Goal: Information Seeking & Learning: Learn about a topic

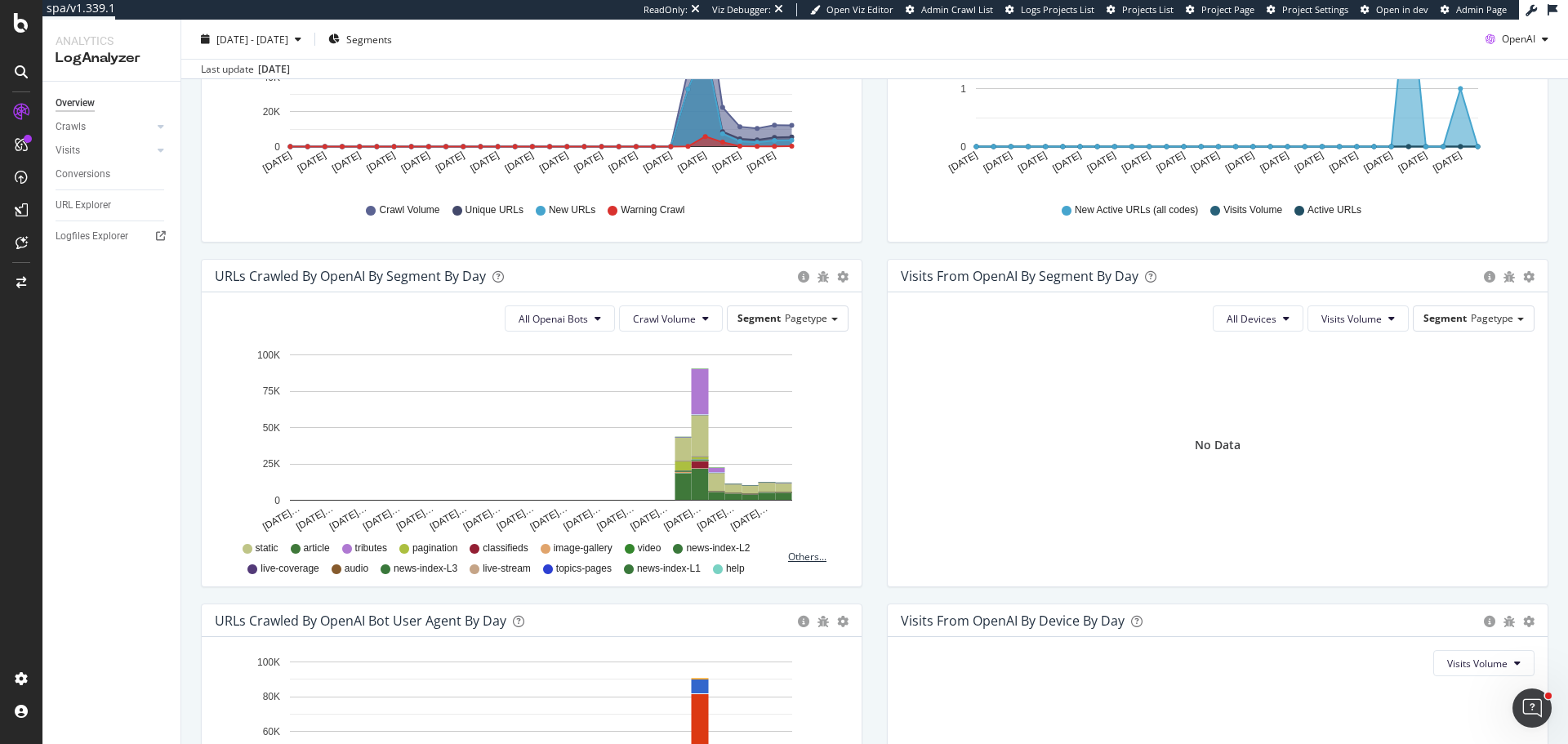
scroll to position [637, 0]
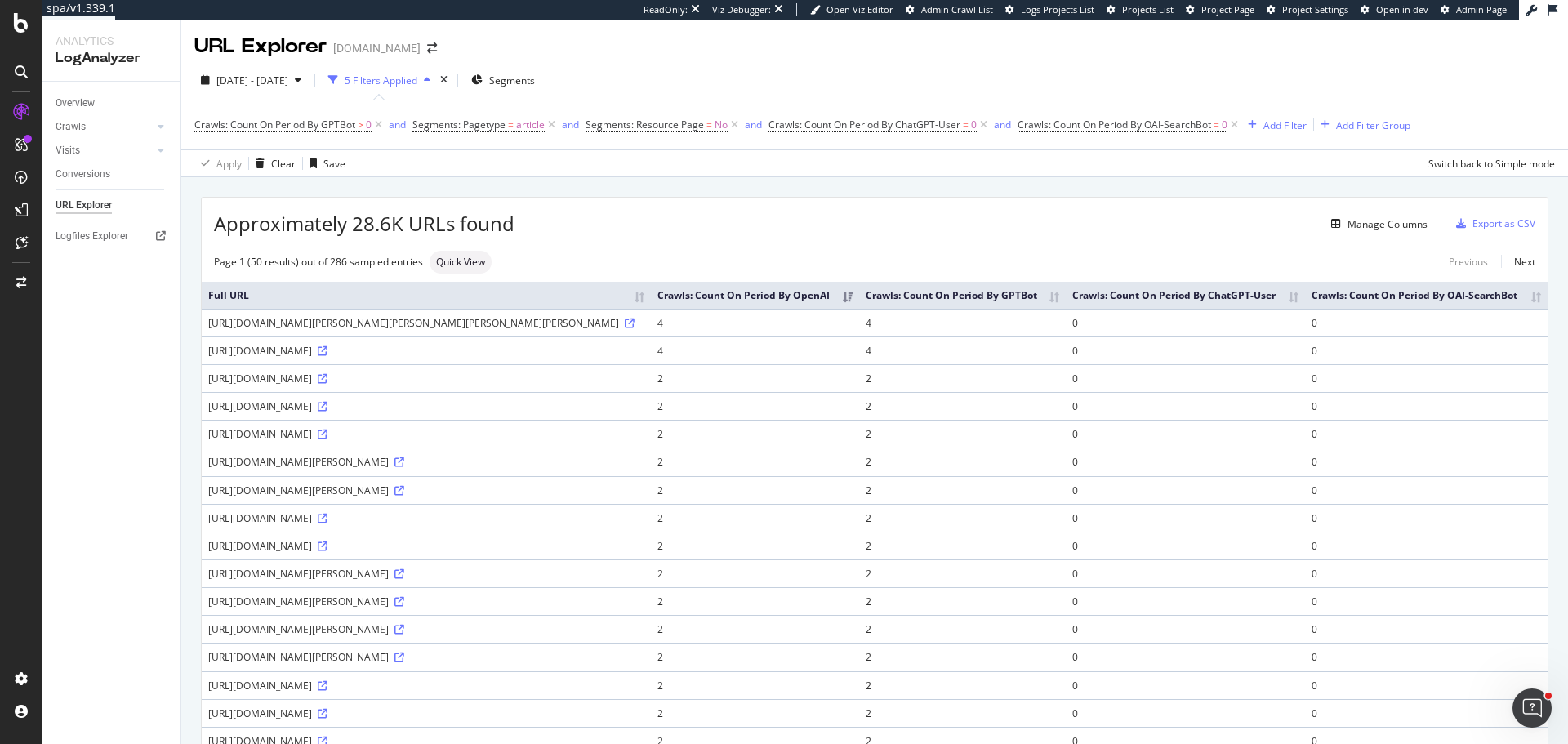
click at [502, 330] on div "https://www.cairnspost.com.au/entertainment/new-allfemale-ghostbusters-trailer-…" at bounding box center [427, 323] width 436 height 14
click at [622, 330] on link at bounding box center [628, 323] width 12 height 14
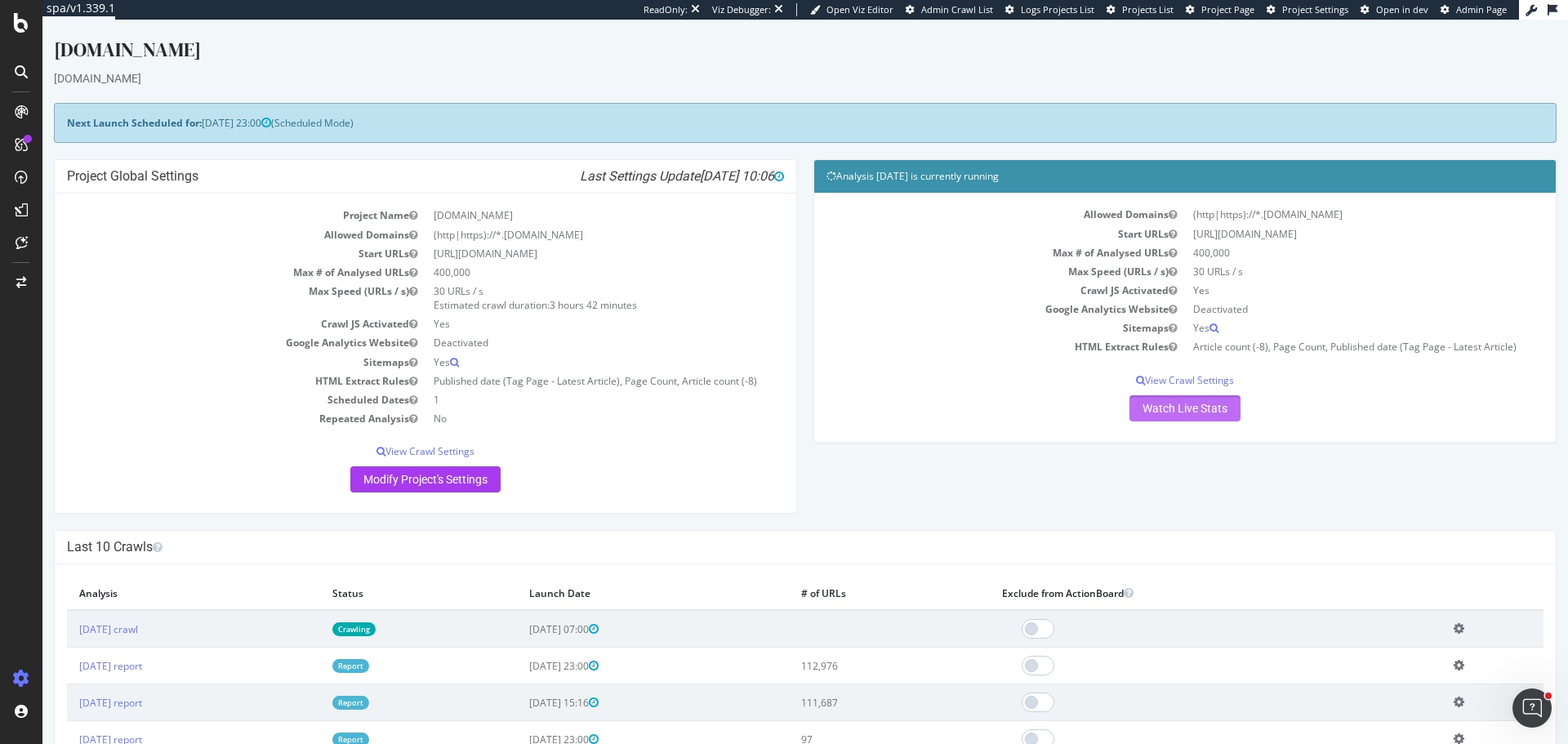
click at [1171, 410] on link "Watch Live Stats" at bounding box center [1186, 409] width 111 height 26
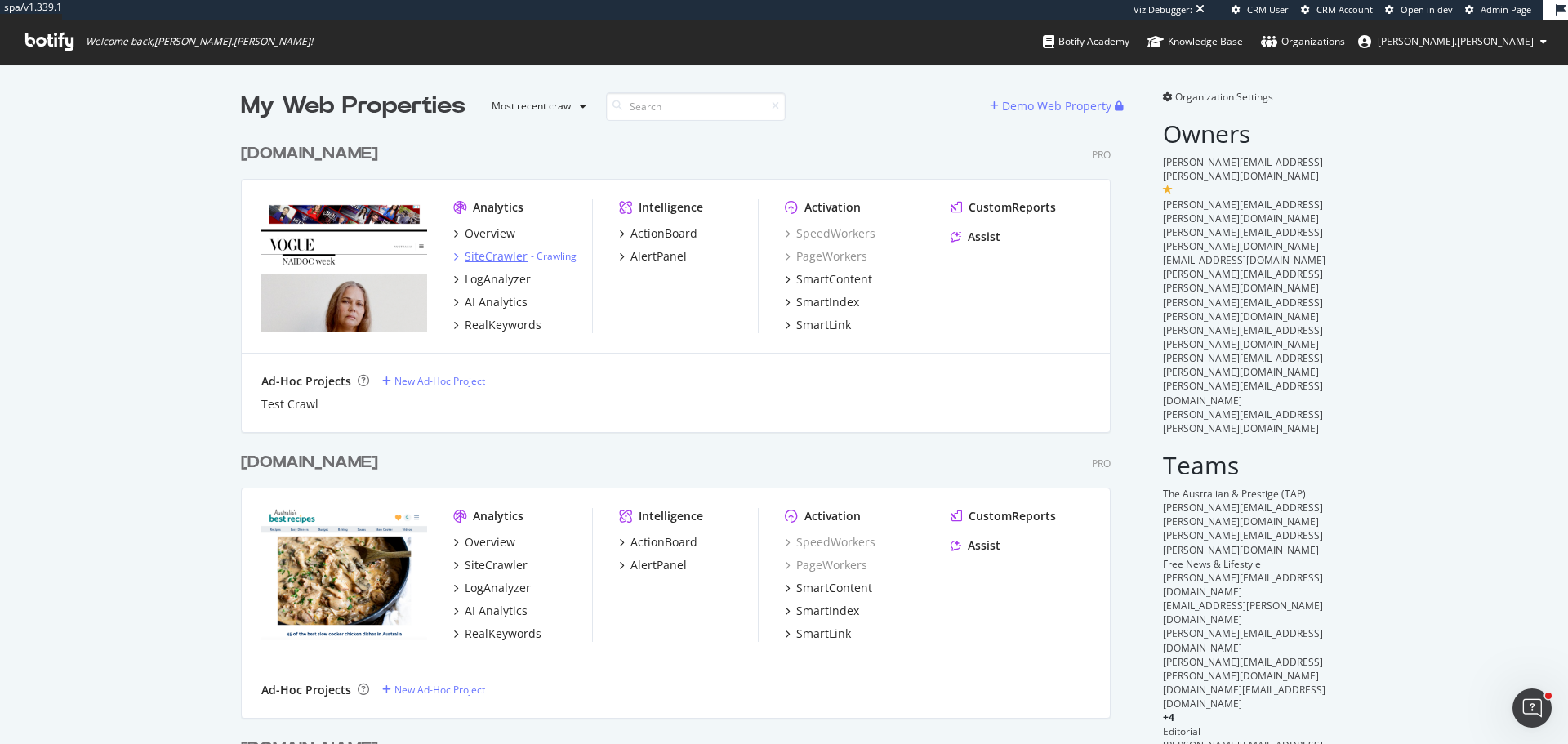
click at [514, 253] on div "SiteCrawler" at bounding box center [496, 256] width 63 height 17
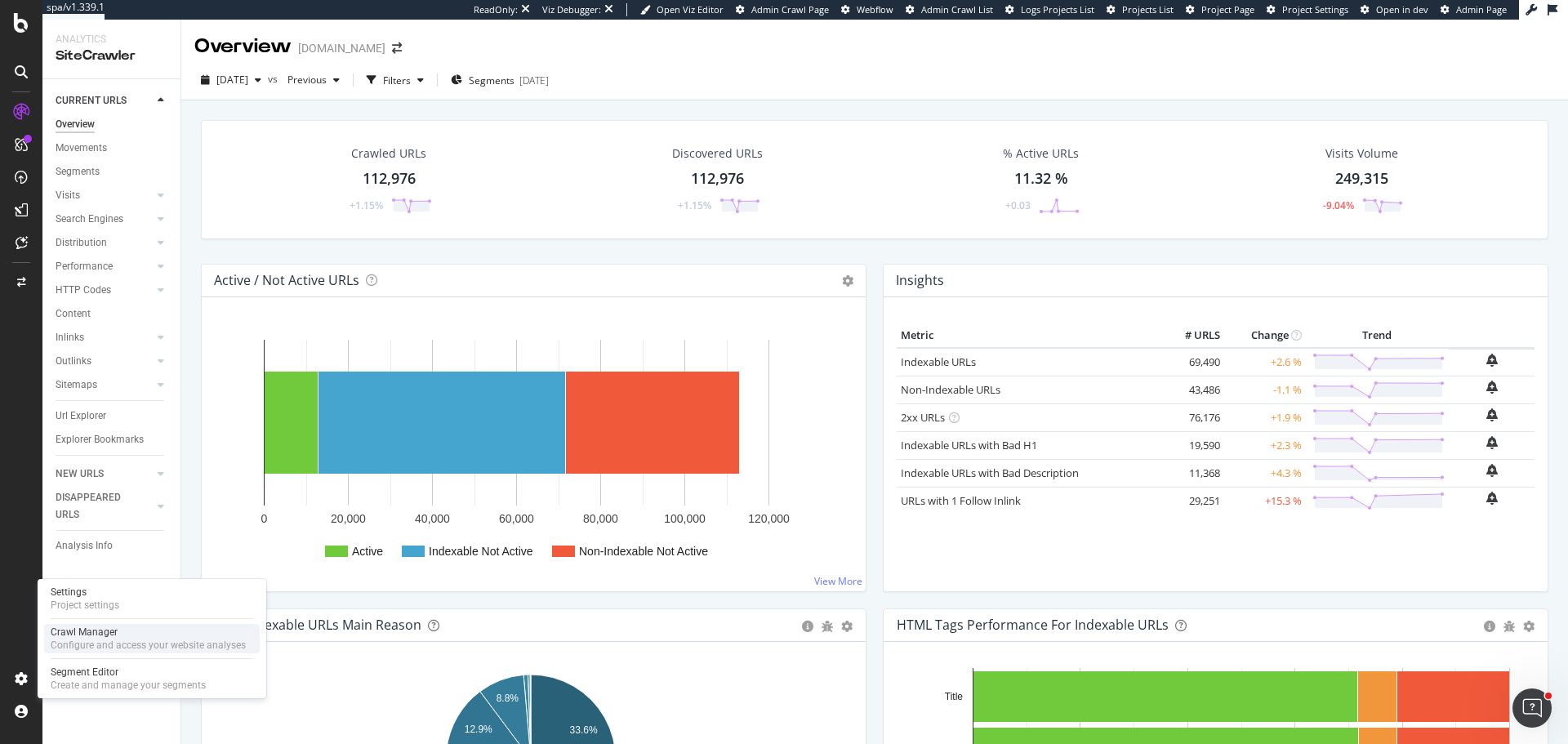
click at [88, 636] on div "Crawl Manager" at bounding box center [148, 632] width 196 height 13
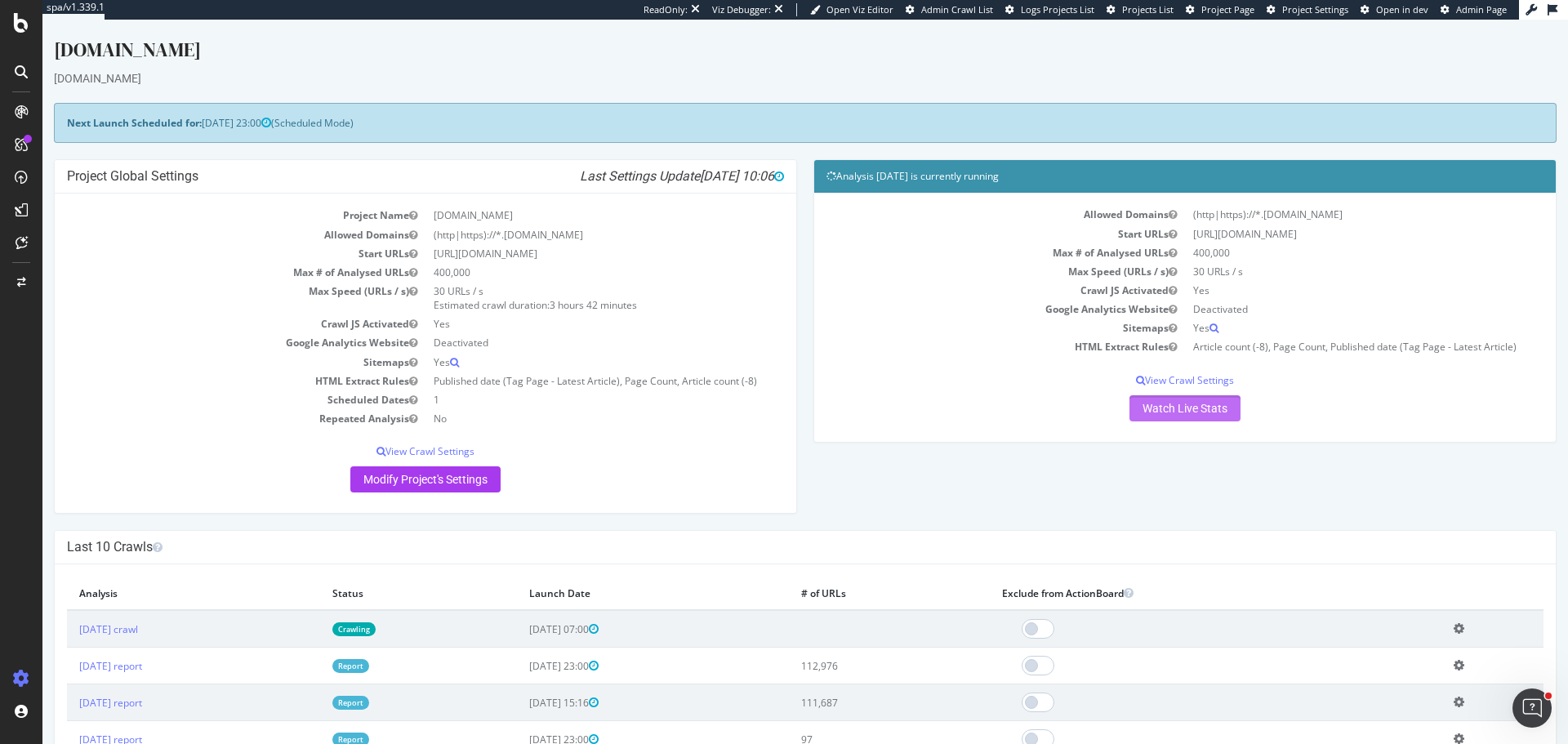
click at [1174, 406] on link "Watch Live Stats" at bounding box center [1186, 409] width 111 height 26
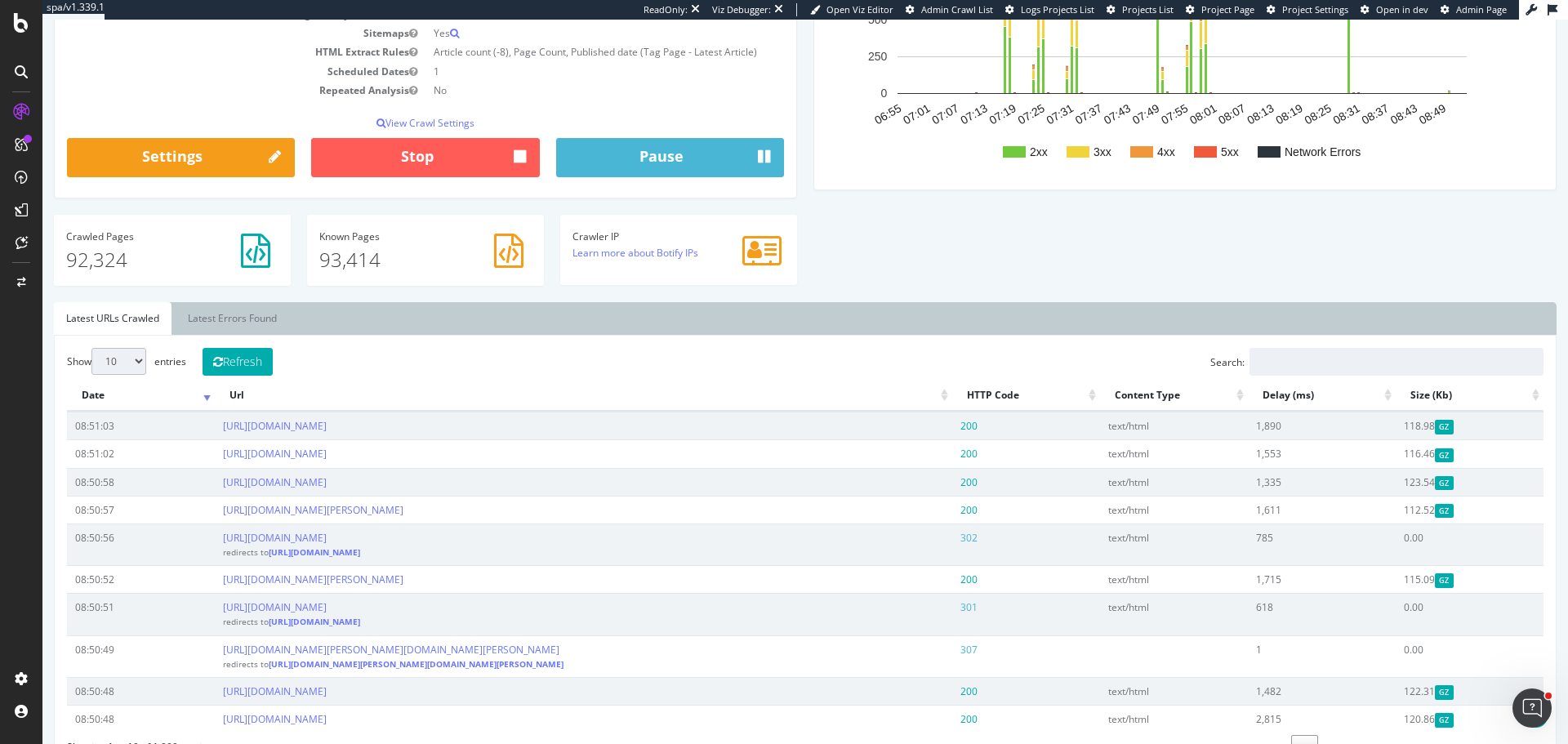
scroll to position [327, 0]
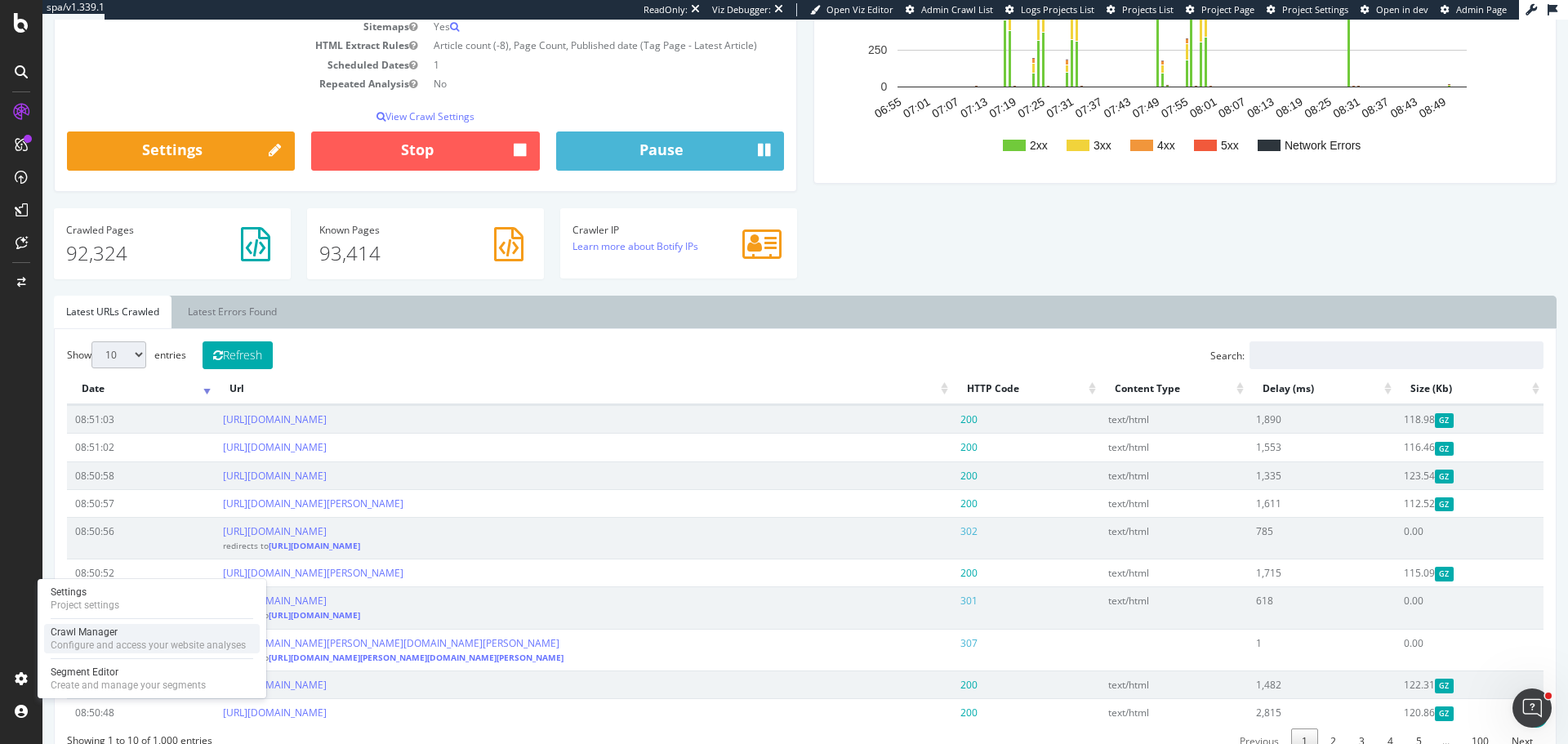
click at [119, 643] on div "Configure and access your website analyses" at bounding box center [148, 645] width 196 height 13
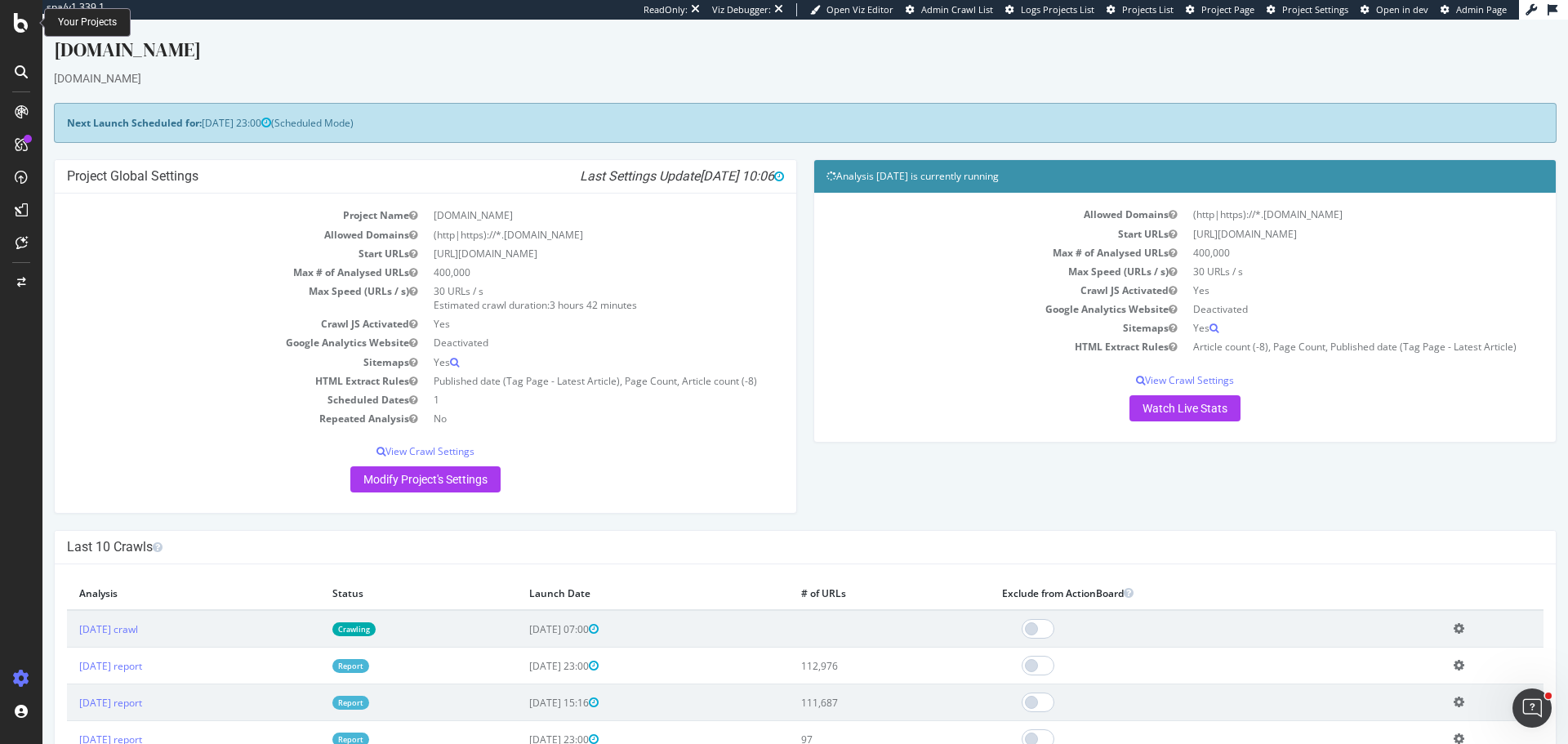
click at [12, 20] on div at bounding box center [21, 23] width 39 height 20
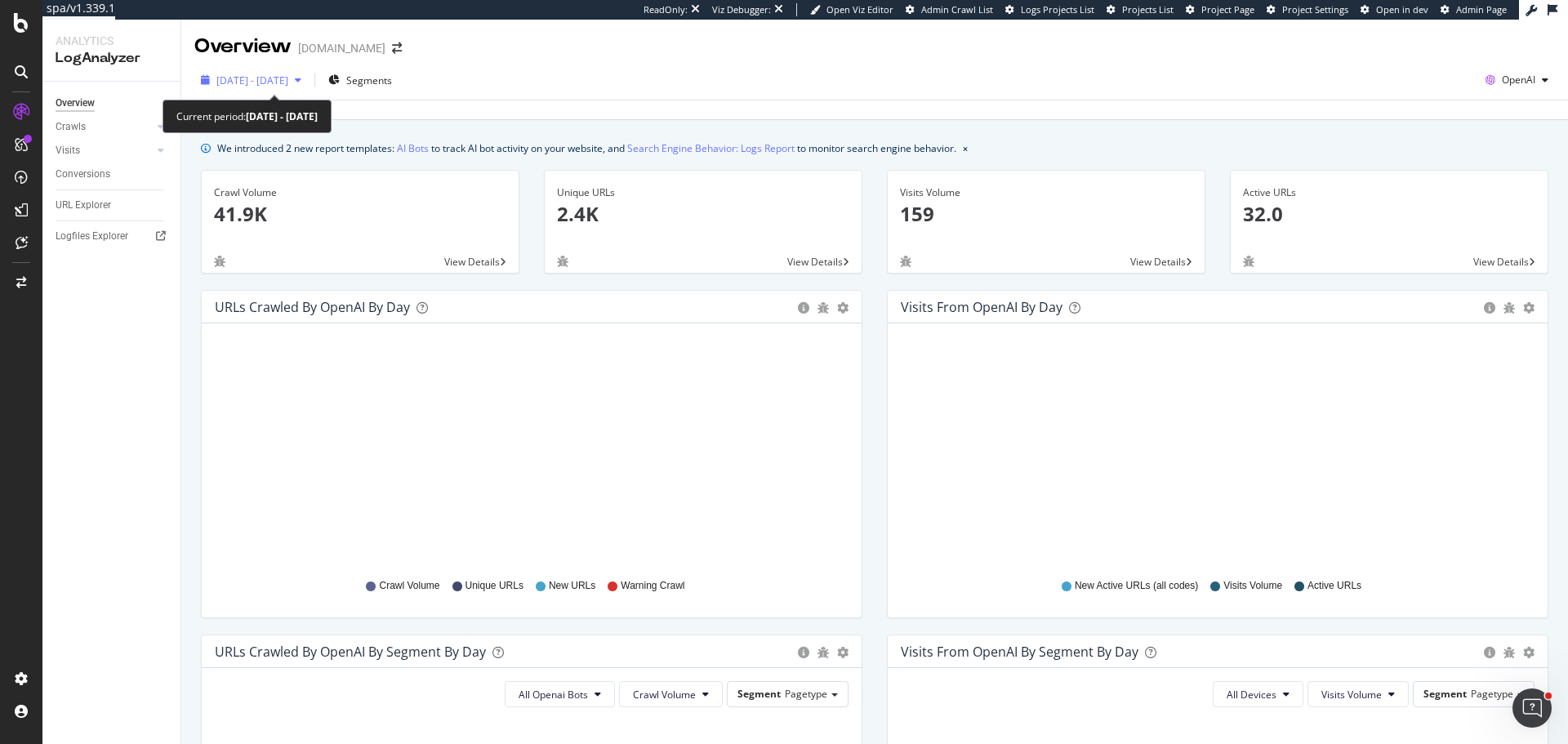
click at [265, 69] on div "2025 Sep. 13th - Oct. 12th" at bounding box center [251, 80] width 114 height 24
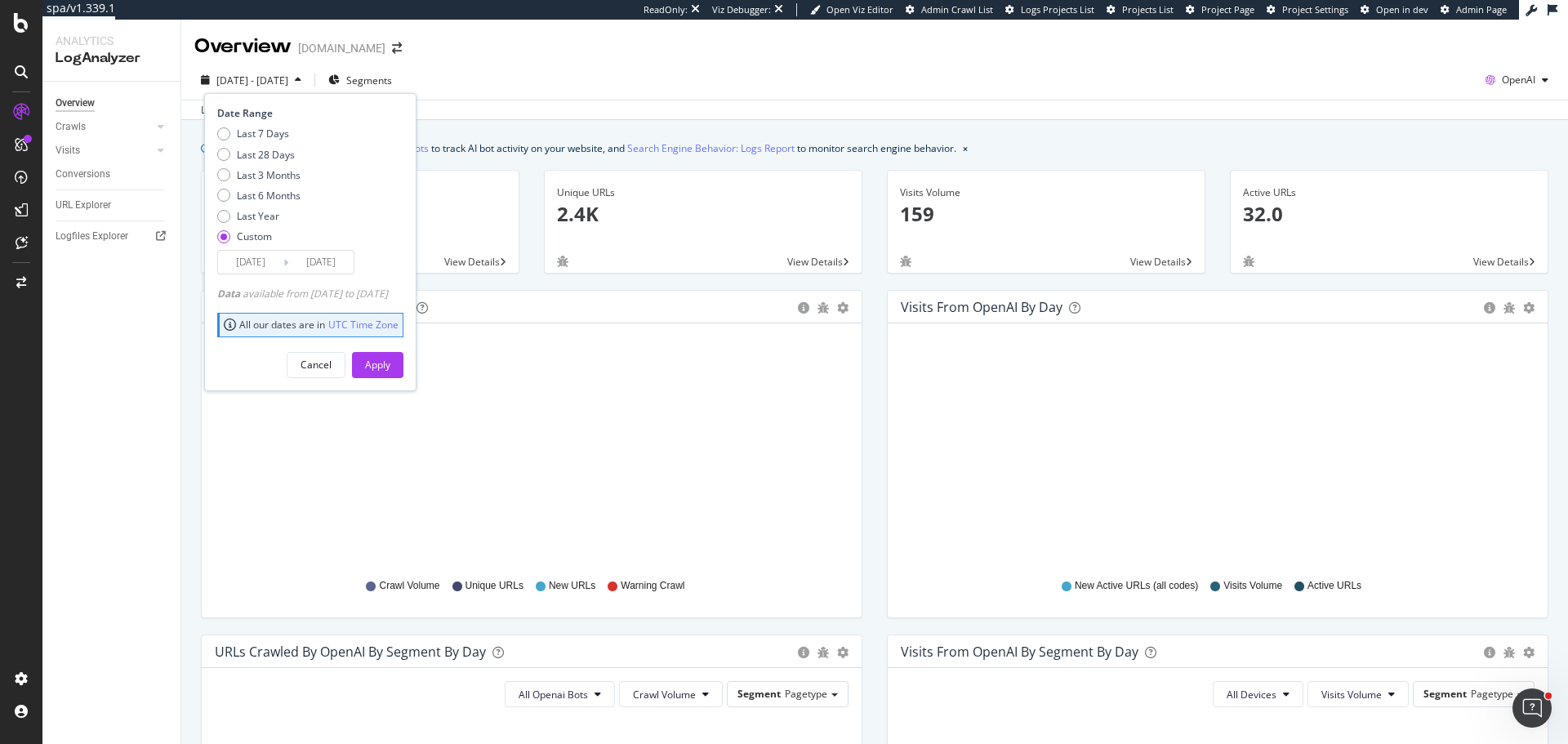
click at [303, 163] on div "Last 7 Days Last 28 Days Last 3 Months Last 6 Months Last Year Custom" at bounding box center [309, 189] width 183 height 123
click at [264, 143] on div "Last 7 Days Last 28 Days Last 3 Months Last 6 Months Last Year Custom" at bounding box center [259, 189] width 83 height 123
click at [263, 151] on div "Last 28 Days" at bounding box center [266, 155] width 58 height 14
type input "2025/09/15"
click at [390, 374] on div "Apply" at bounding box center [377, 365] width 25 height 24
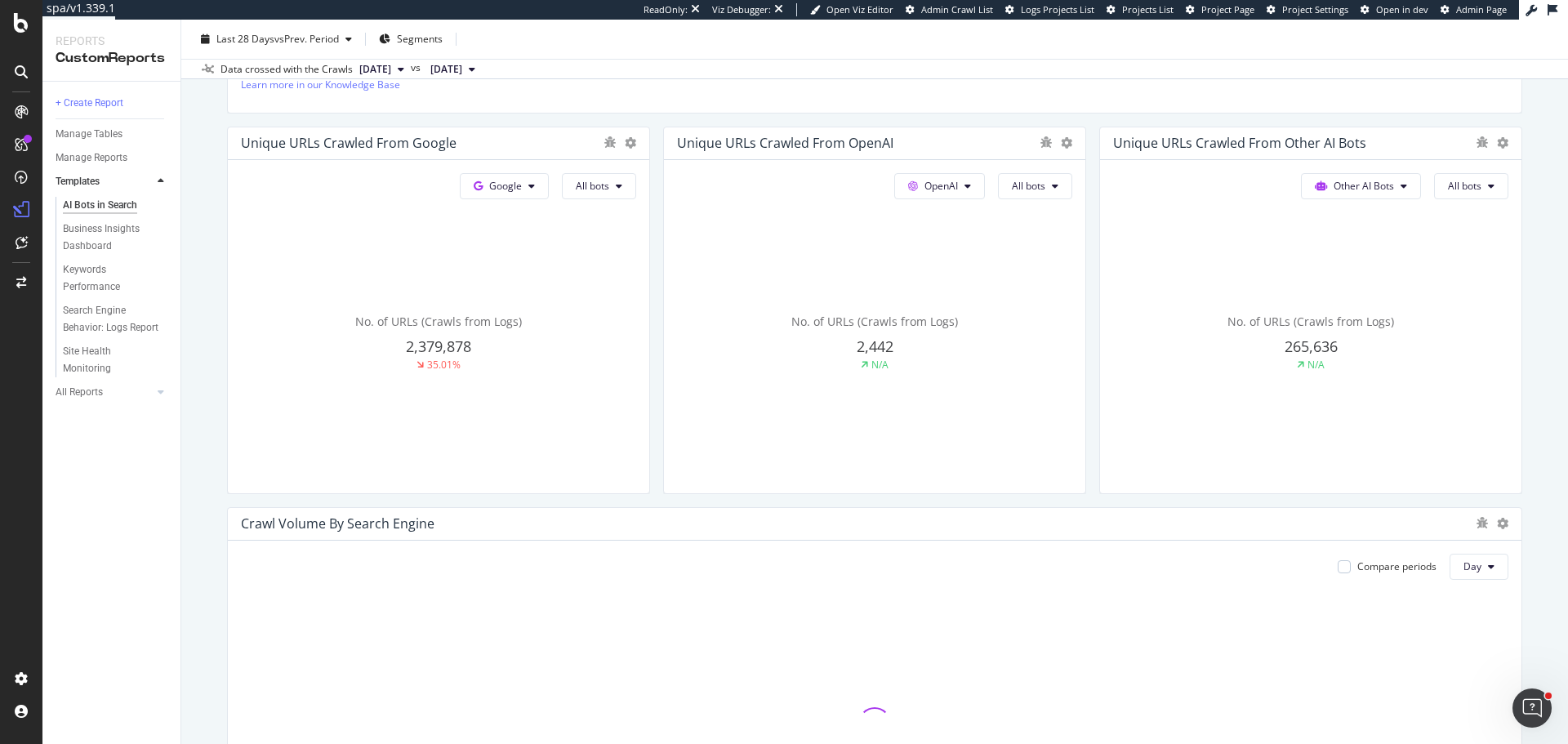
scroll to position [327, 0]
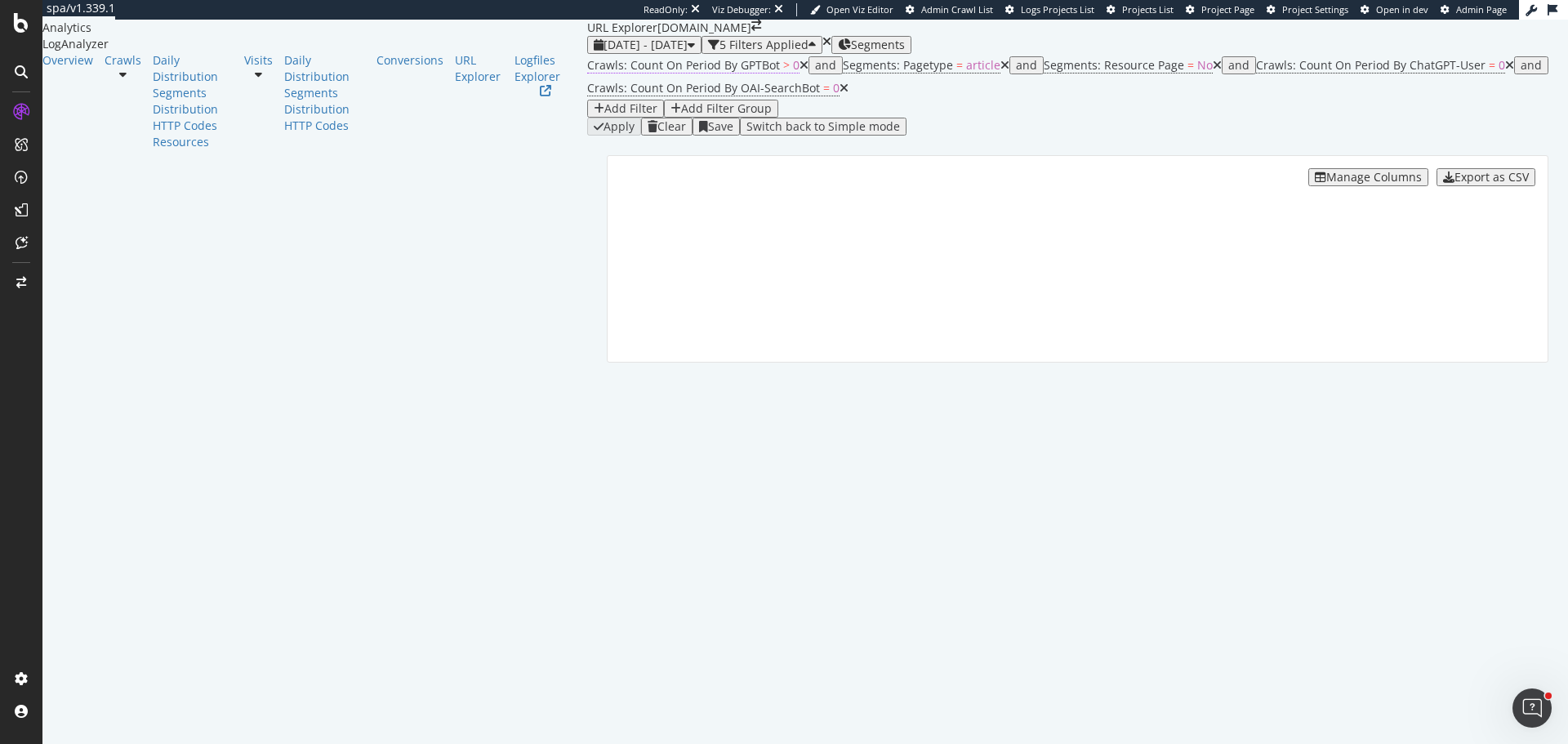
click at [588, 73] on span "Crawls: Count On Period By GPTBot" at bounding box center [684, 65] width 193 height 16
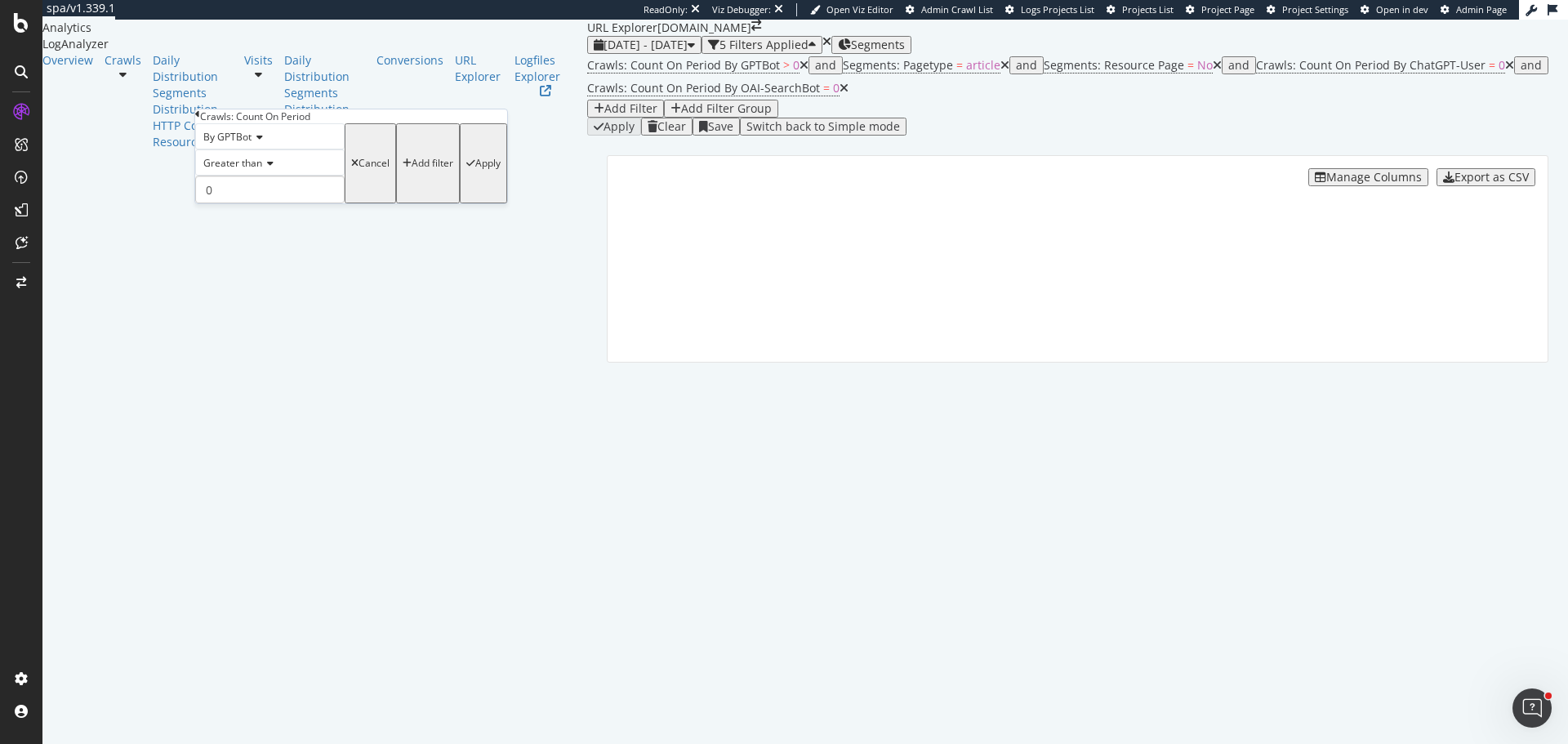
click at [256, 169] on span "Greater than" at bounding box center [233, 163] width 59 height 14
click at [260, 193] on div "Equal to" at bounding box center [270, 184] width 148 height 17
click at [412, 169] on div "Add filter" at bounding box center [433, 163] width 42 height 11
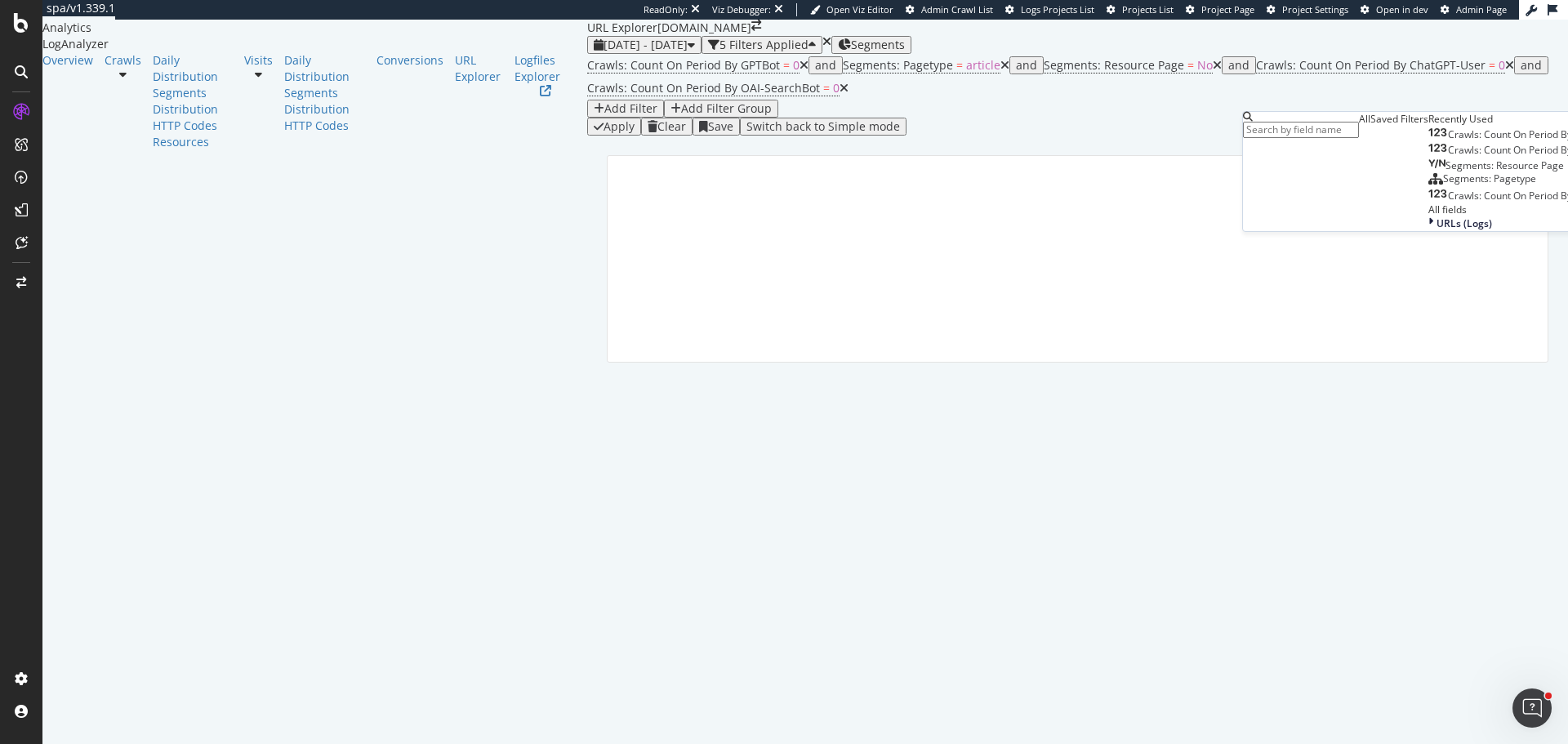
click at [1256, 76] on span "Crawls: Count On Period By ChatGPT-User = 0" at bounding box center [1385, 65] width 258 height 23
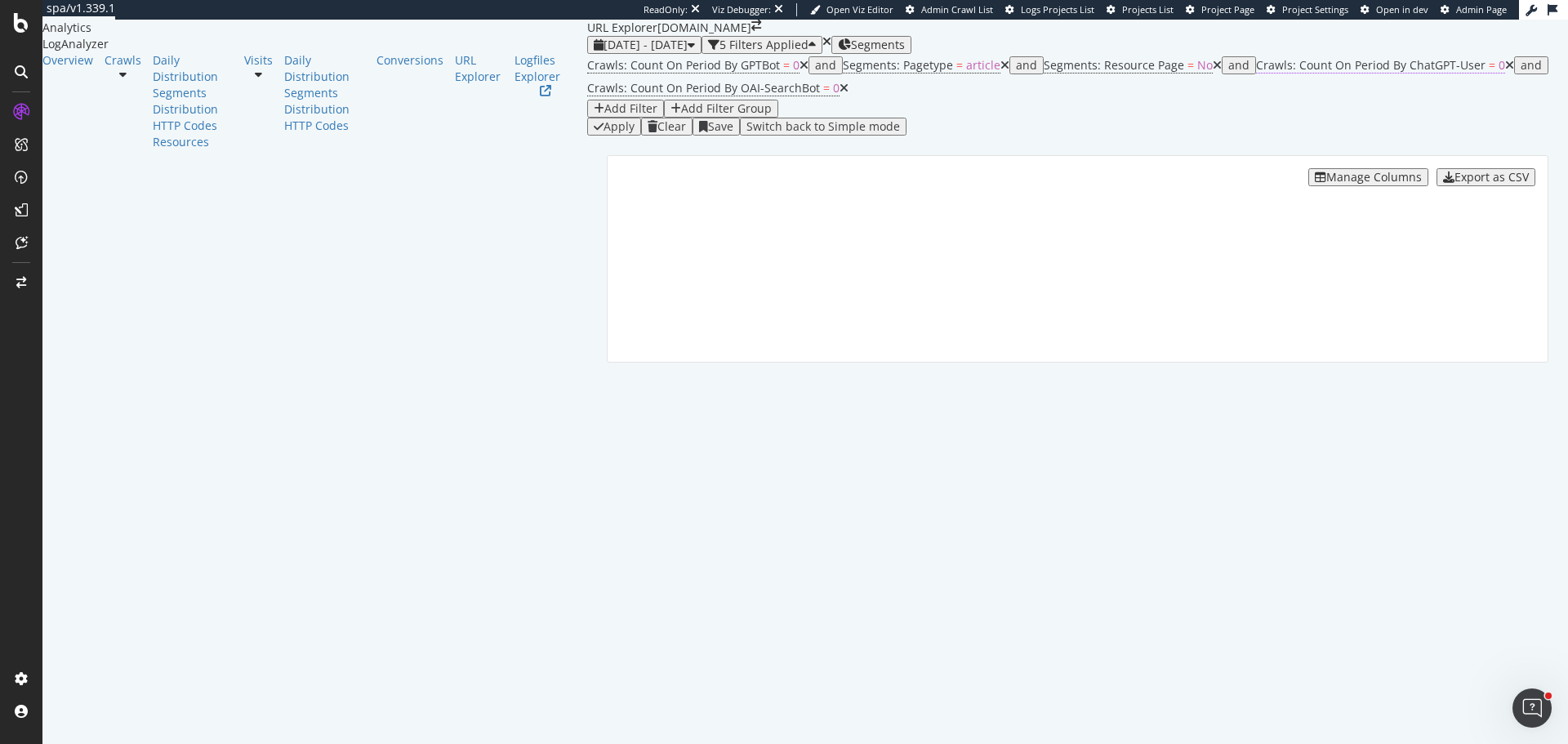
click at [1256, 73] on span "Crawls: Count On Period By ChatGPT-User" at bounding box center [1371, 65] width 229 height 16
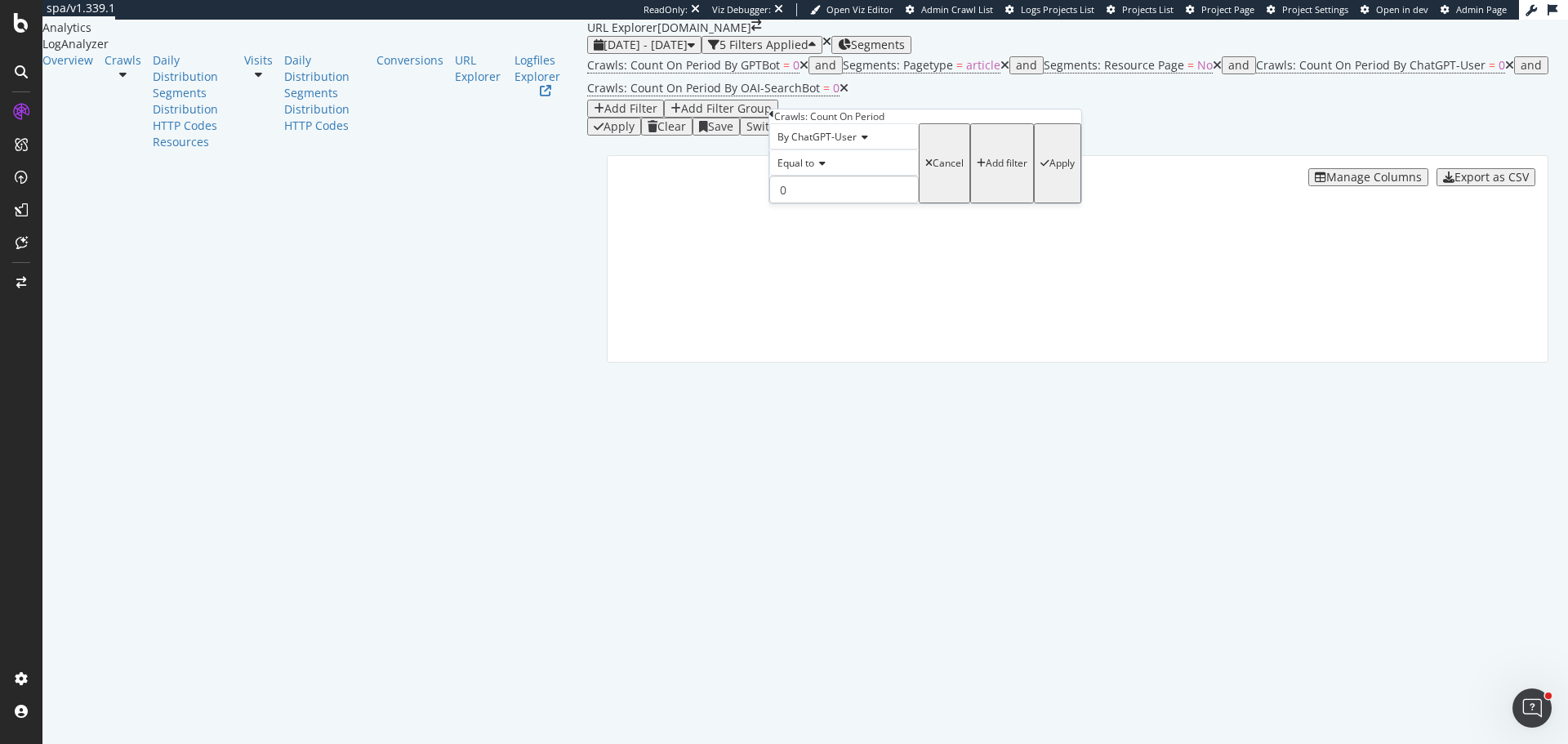
click at [813, 169] on span "Equal to" at bounding box center [796, 163] width 37 height 14
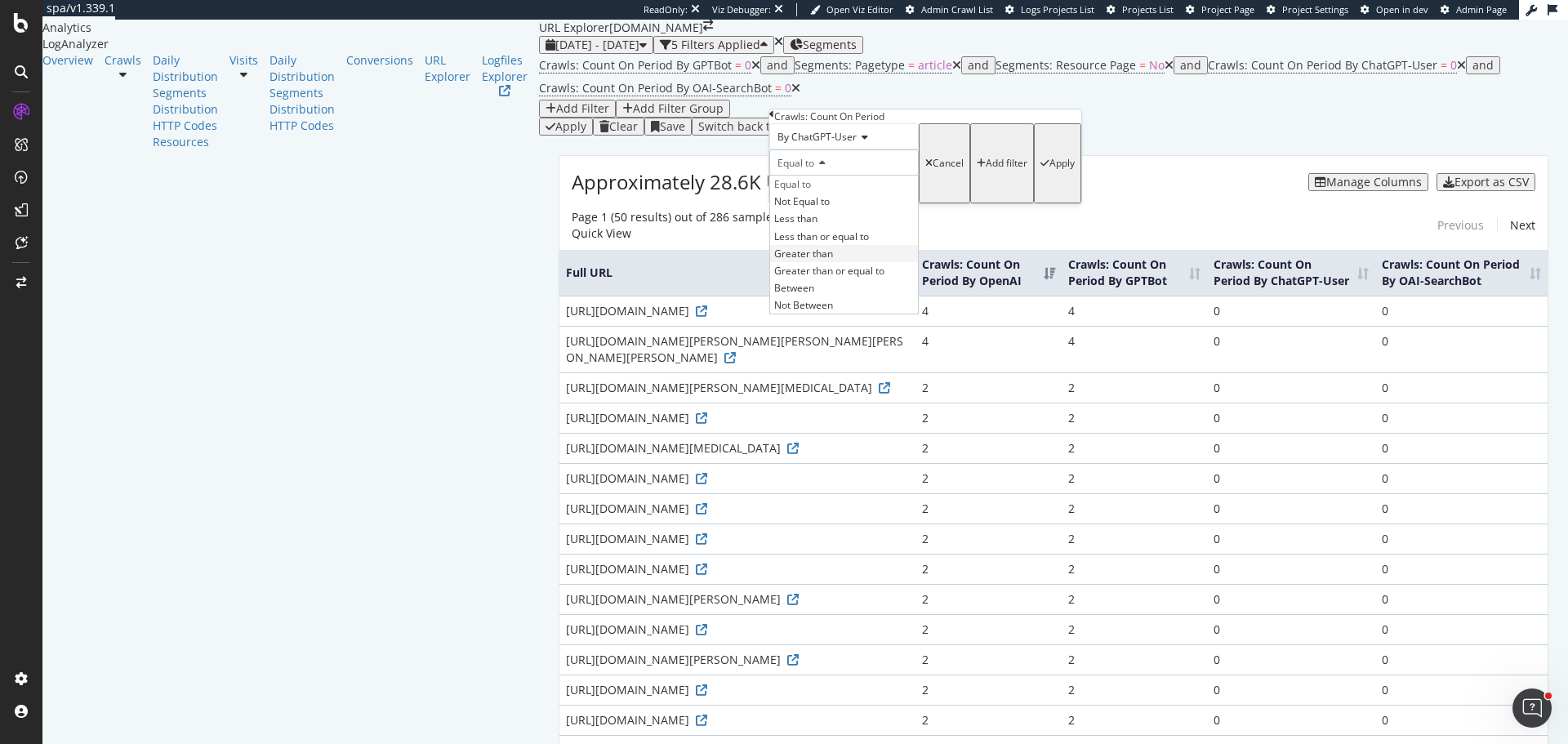
click at [816, 261] on span "Greater than" at bounding box center [804, 254] width 59 height 14
click at [986, 169] on div "Add filter" at bounding box center [1007, 163] width 42 height 11
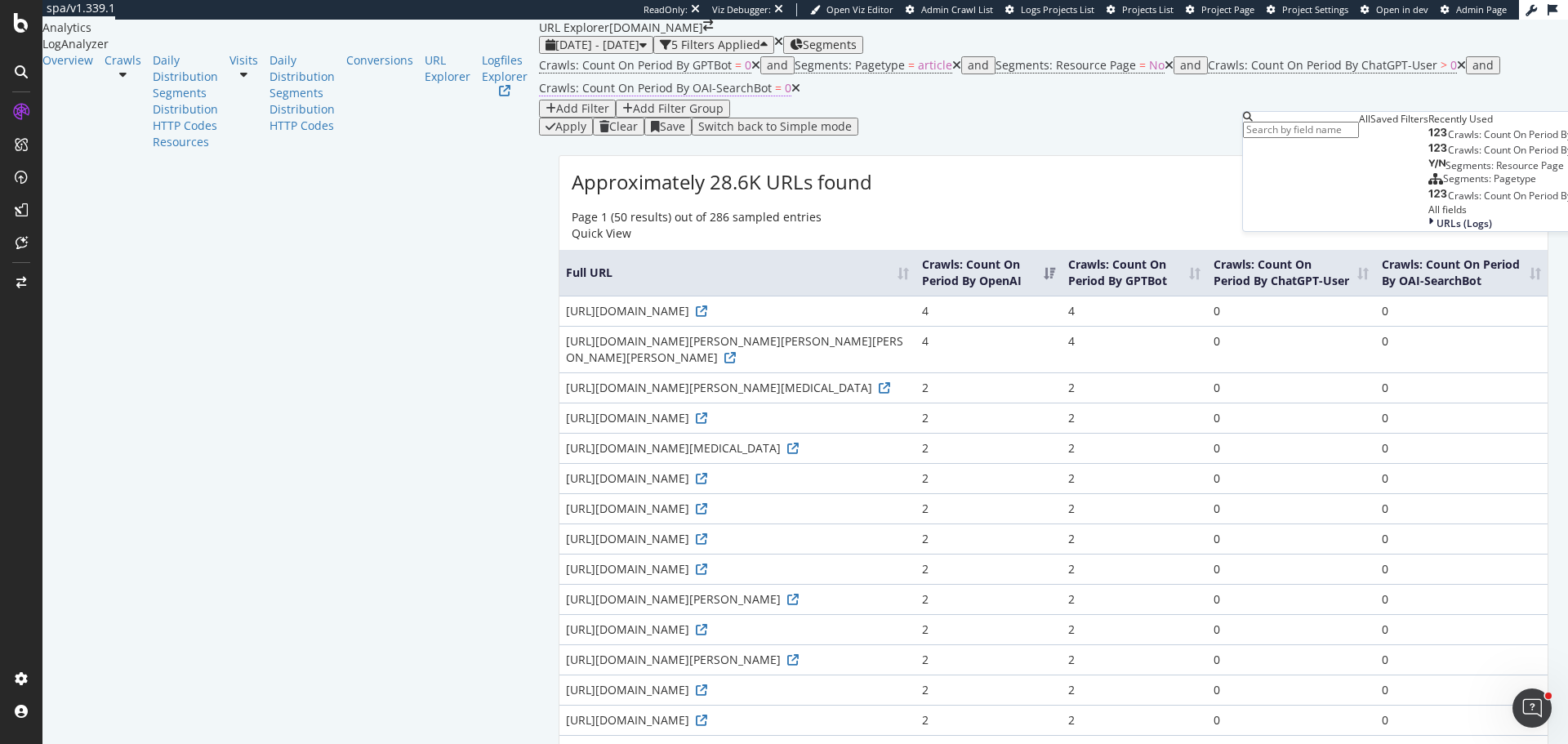
click at [772, 96] on span "Crawls: Count On Period By OAI-SearchBot" at bounding box center [655, 88] width 233 height 16
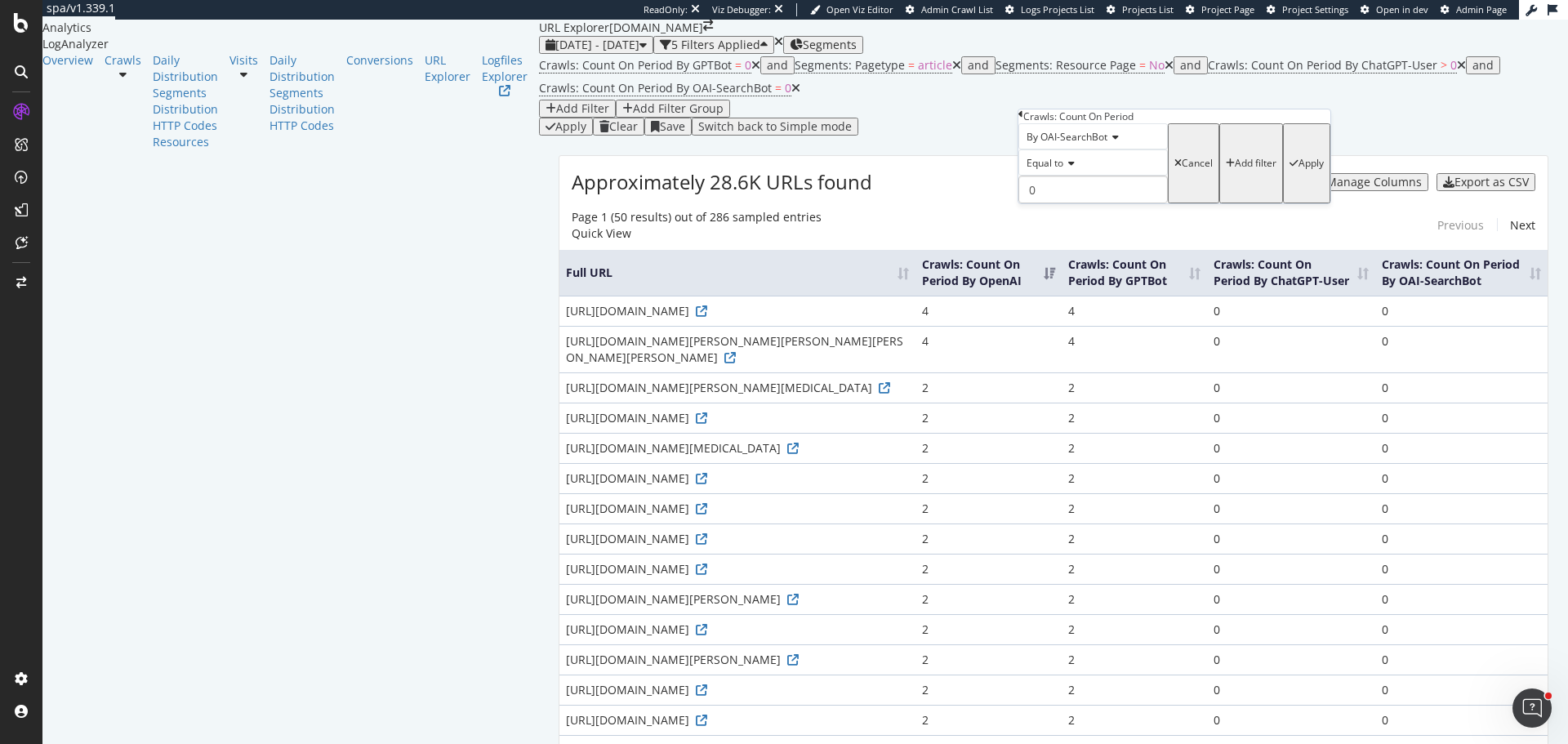
click at [1054, 169] on span "Equal to" at bounding box center [1045, 163] width 37 height 14
click at [1060, 261] on span "Greater than" at bounding box center [1053, 254] width 59 height 14
click at [1299, 169] on div "Apply" at bounding box center [1311, 163] width 25 height 11
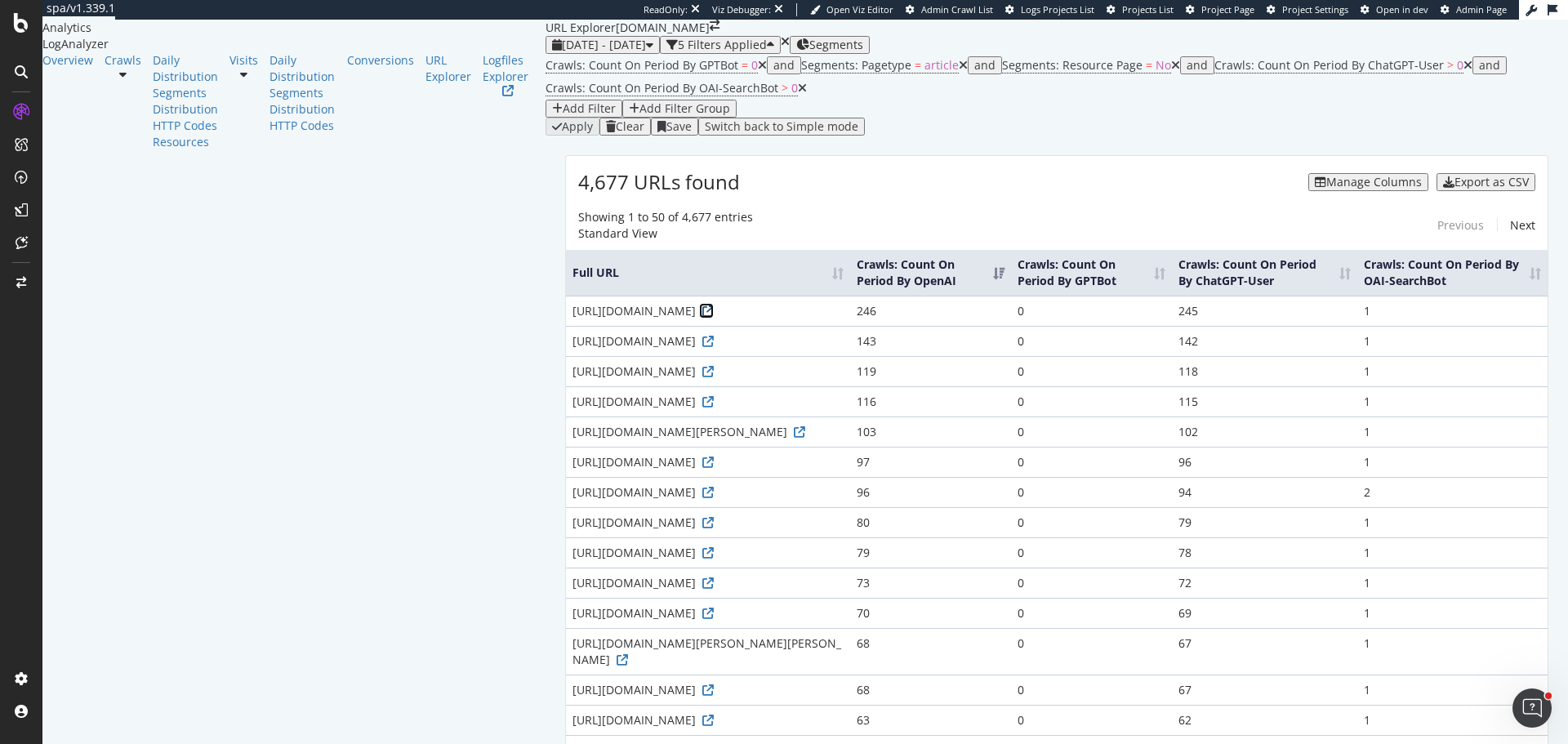
click at [714, 317] on icon at bounding box center [708, 310] width 11 height 11
click at [714, 349] on link at bounding box center [706, 341] width 15 height 16
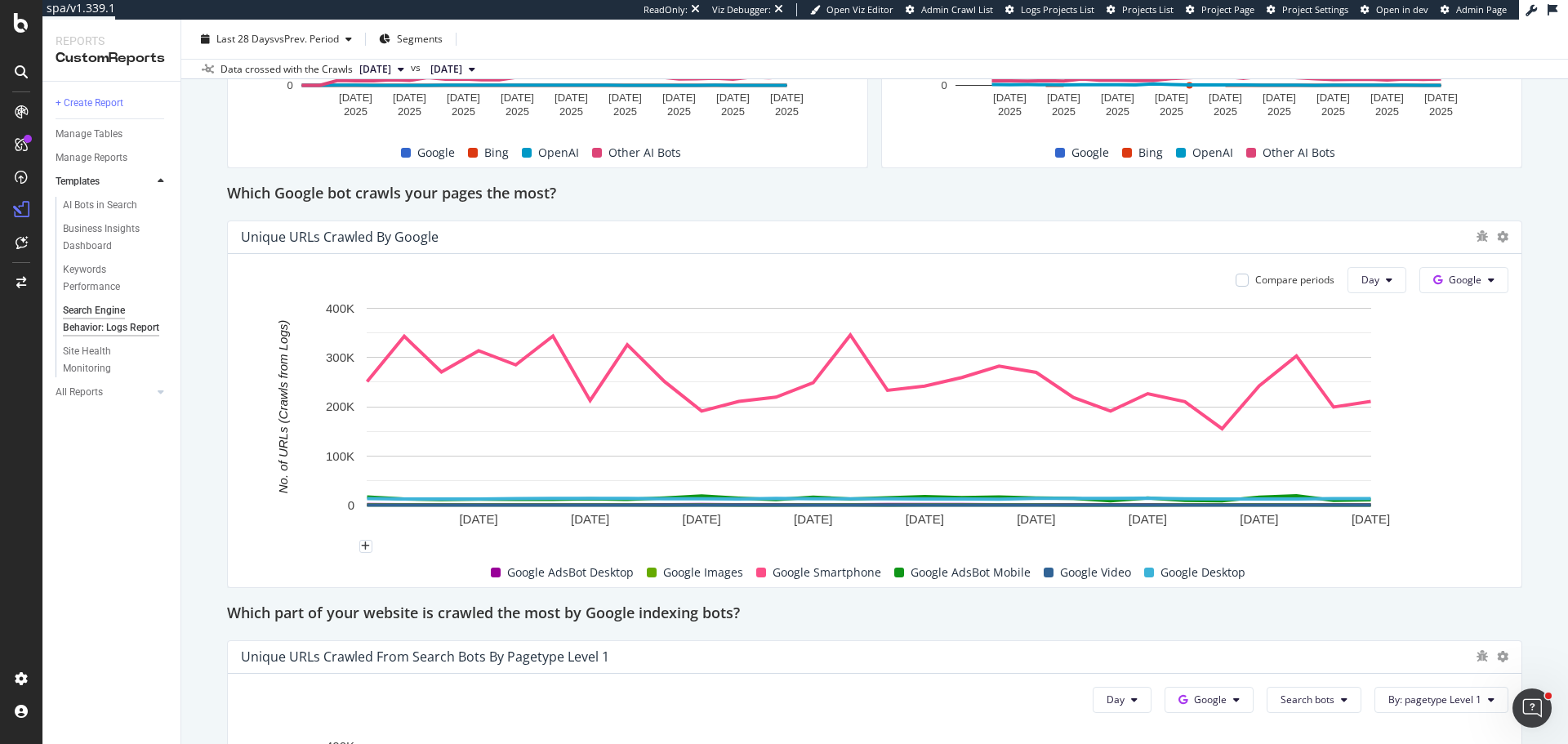
scroll to position [654, 0]
click at [1452, 276] on span "Google" at bounding box center [1465, 279] width 33 height 14
click at [223, 404] on div "Search Engine Behavior: Logs Report Search Engine Behavior: Logs Report www.dai…" at bounding box center [875, 382] width 1387 height 725
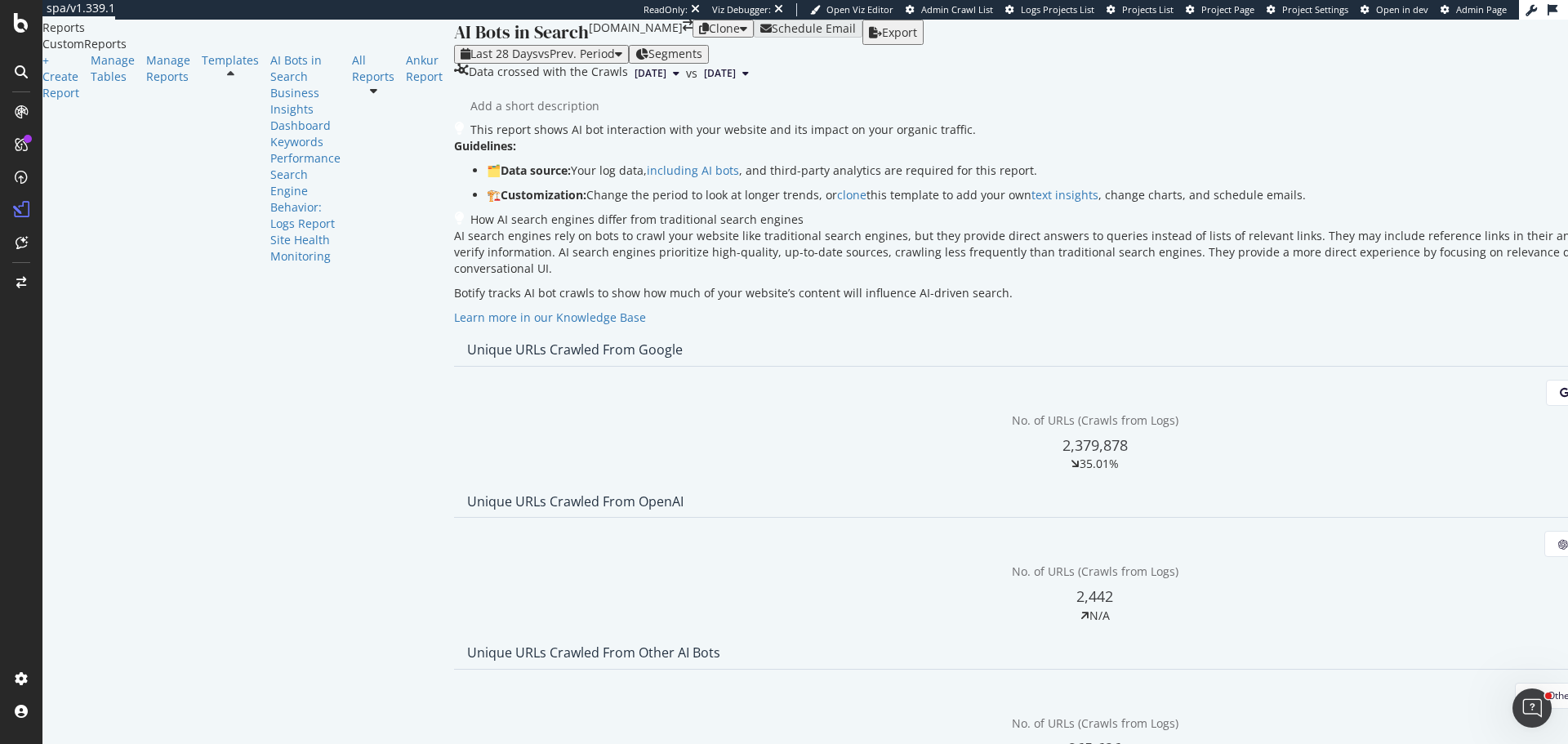
scroll to position [1715, 0]
click at [1279, 435] on span "GPTBot" at bounding box center [1300, 437] width 83 height 15
click at [635, 48] on div "Segments" at bounding box center [668, 54] width 67 height 13
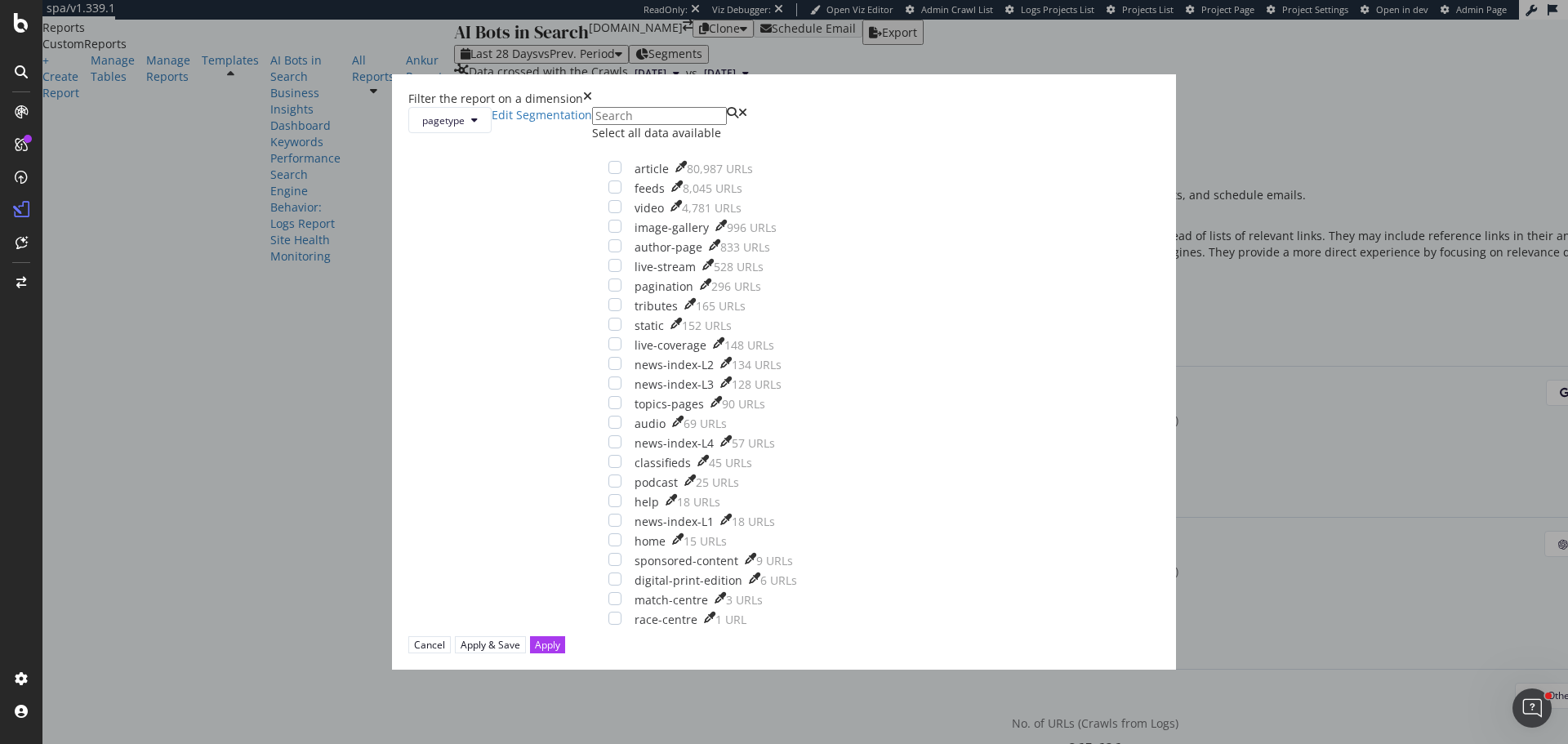
click at [592, 107] on icon "times" at bounding box center [588, 98] width 9 height 17
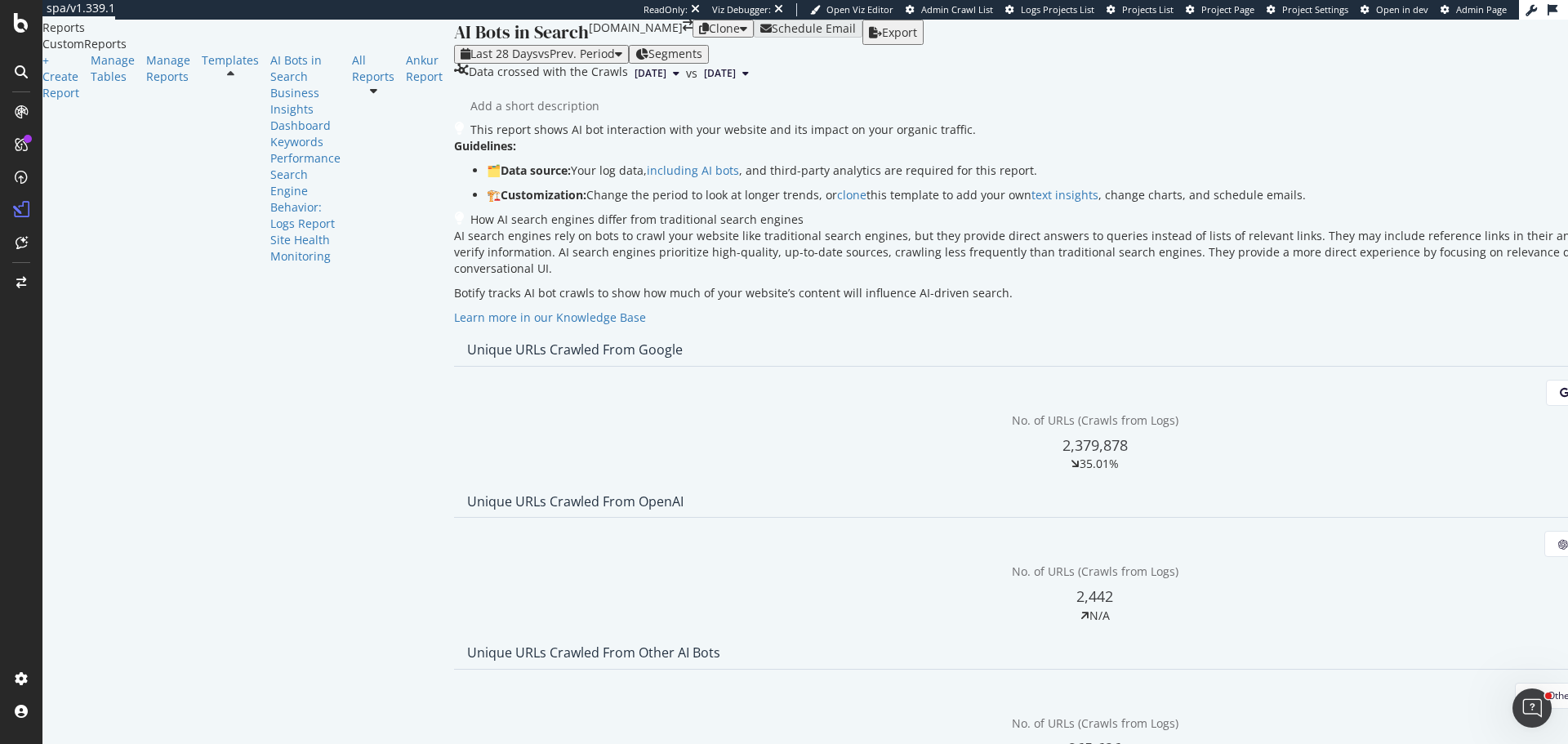
click at [1314, 382] on span "ChatGPT-User" at bounding box center [1331, 386] width 83 height 15
